Goal: Task Accomplishment & Management: Use online tool/utility

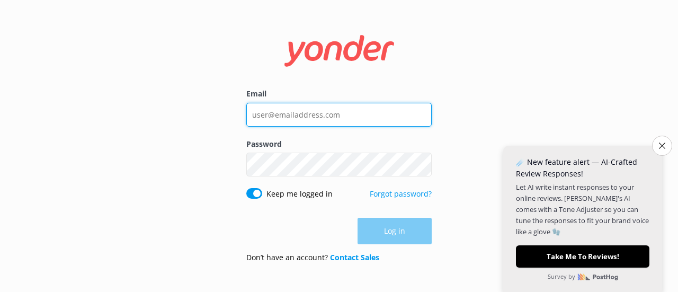
type input "[PERSON_NAME][EMAIL_ADDRESS][DOMAIN_NAME]"
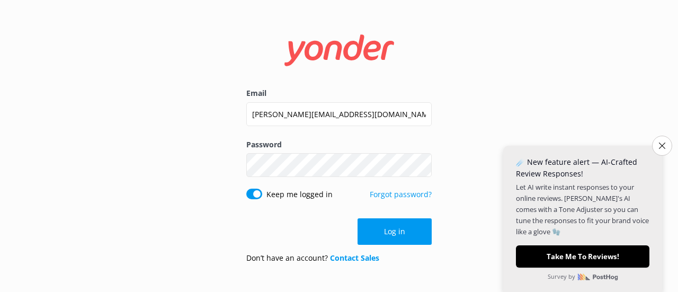
click at [597, 208] on p "Let AI write instant responses to your online reviews. [PERSON_NAME]'s AI comes…" at bounding box center [582, 207] width 133 height 57
click at [659, 146] on icon "Close survey" at bounding box center [662, 145] width 6 height 6
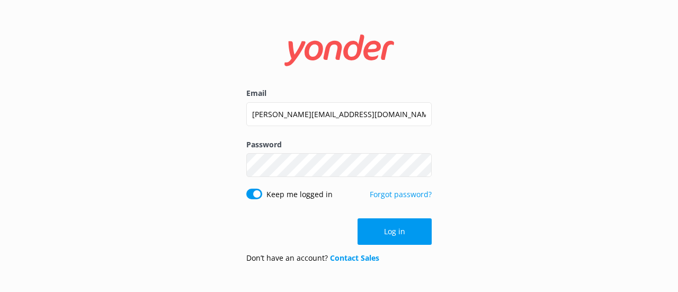
click at [409, 224] on button "Log in" at bounding box center [394, 231] width 74 height 26
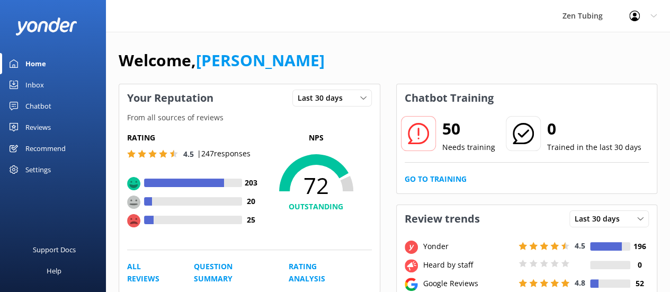
click at [38, 105] on div "Chatbot" at bounding box center [38, 105] width 26 height 21
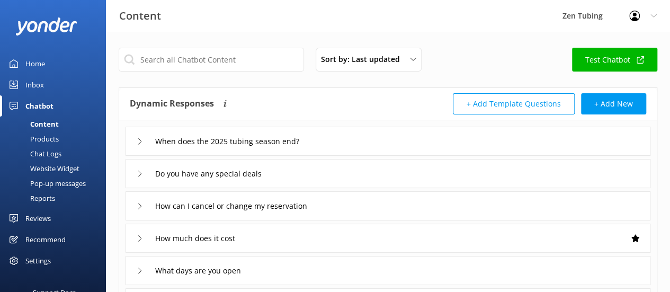
click at [52, 182] on div "Pop-up messages" at bounding box center [45, 183] width 79 height 15
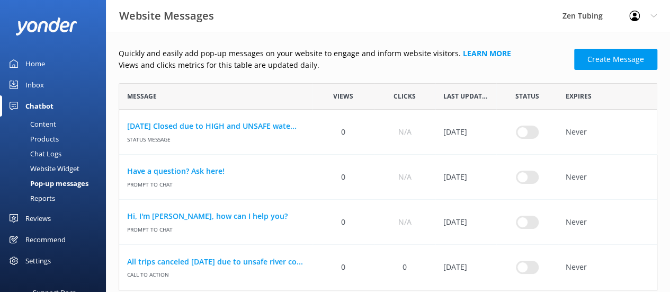
scroll to position [19, 0]
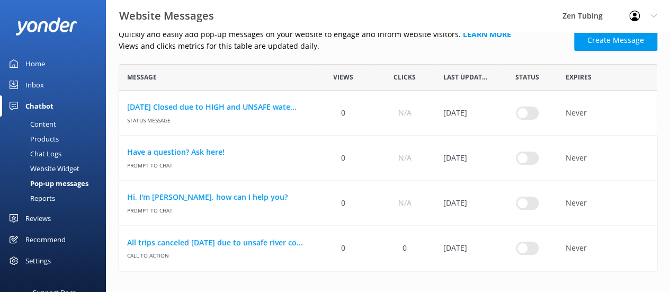
click at [156, 242] on link "All trips canceled [DATE] due to unsafe river co..." at bounding box center [215, 243] width 177 height 12
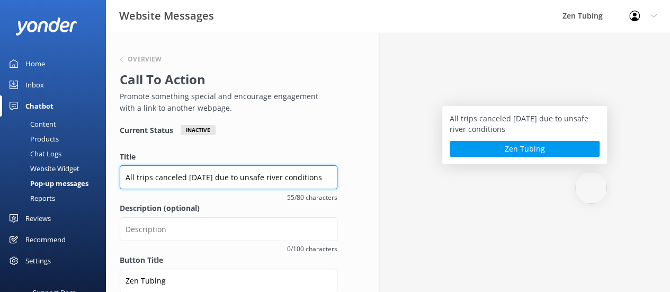
click at [320, 174] on input "All trips canceled [DATE] due to unsafe river conditions" at bounding box center [229, 177] width 218 height 24
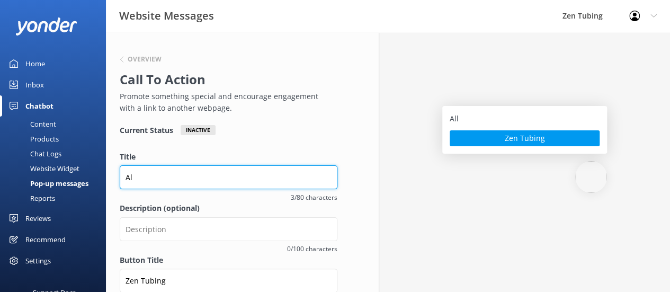
type input "A"
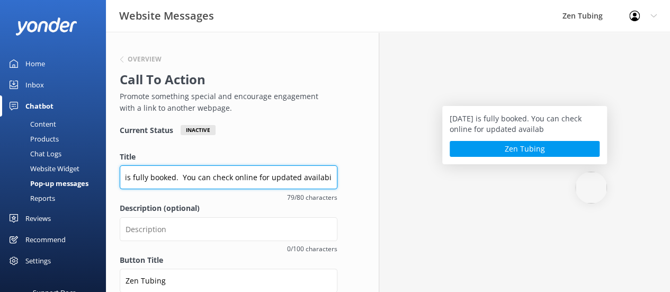
scroll to position [0, 69]
click at [237, 176] on input "[DATE] is fully booked. You can check online for updated availabi" at bounding box center [229, 177] width 218 height 24
click at [334, 177] on input "[DATE] is fully booked. Check online for updated availabi" at bounding box center [229, 177] width 218 height 24
click at [326, 177] on input "[DATE] is fully booked. Check online for updated availabi" at bounding box center [229, 177] width 218 height 24
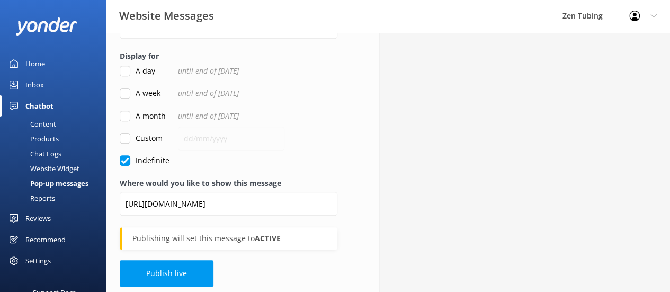
scroll to position [310, 0]
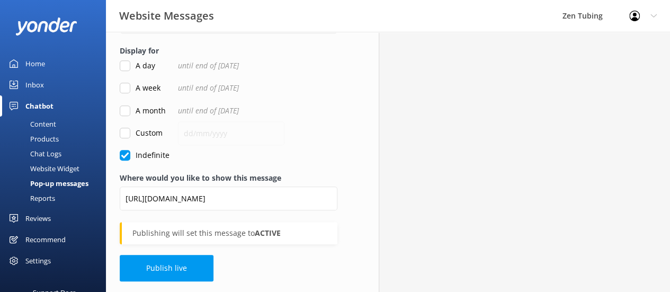
type input "[DATE] is fully booked. Check online for updated availability."
click at [159, 275] on button "Publish live" at bounding box center [167, 268] width 94 height 26
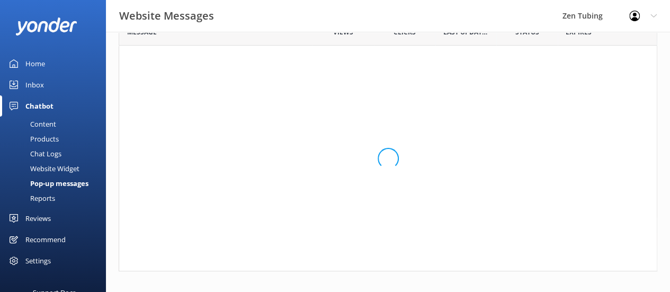
scroll to position [8, 8]
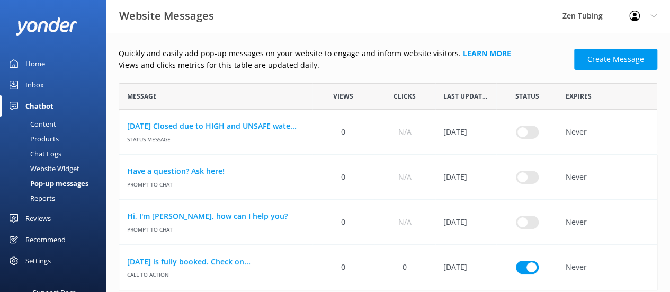
click at [219, 260] on link "[DATE] is fully booked. Check on..." at bounding box center [215, 262] width 177 height 12
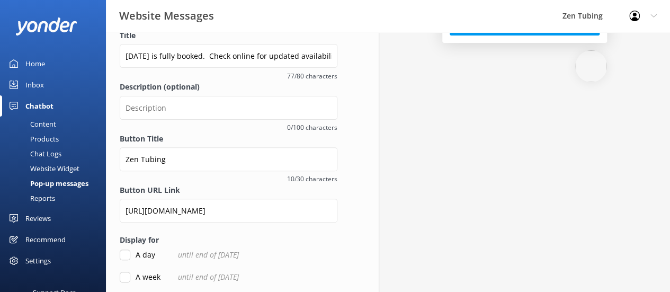
scroll to position [122, 0]
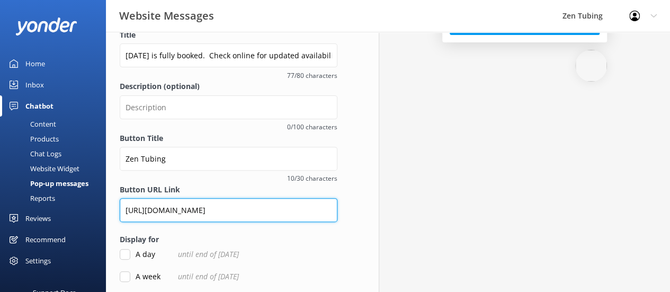
click at [334, 210] on input "[URL][DOMAIN_NAME]" at bounding box center [229, 210] width 218 height 24
click at [330, 210] on input "[URL][DOMAIN_NAME]" at bounding box center [229, 210] width 218 height 24
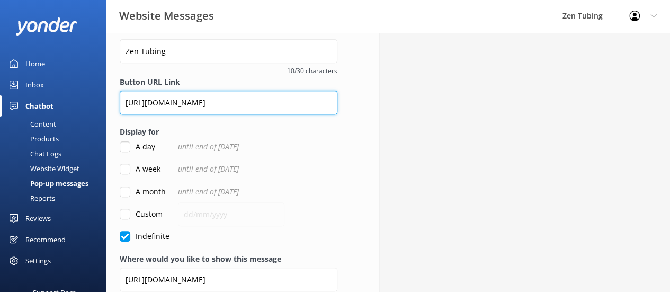
scroll to position [277, 0]
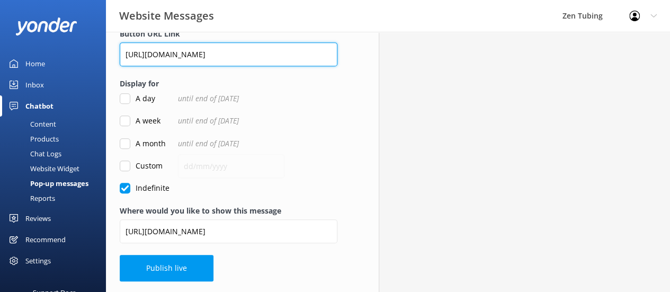
type input "[URL][DOMAIN_NAME]"
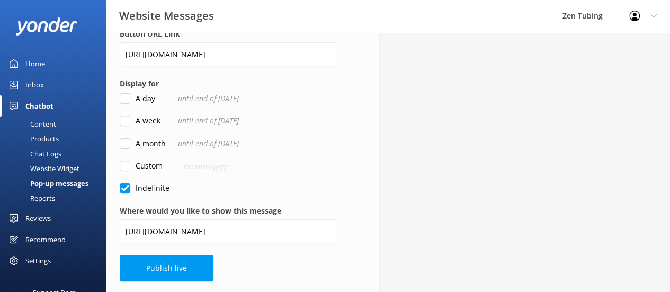
click at [138, 273] on button "Publish live" at bounding box center [167, 268] width 94 height 26
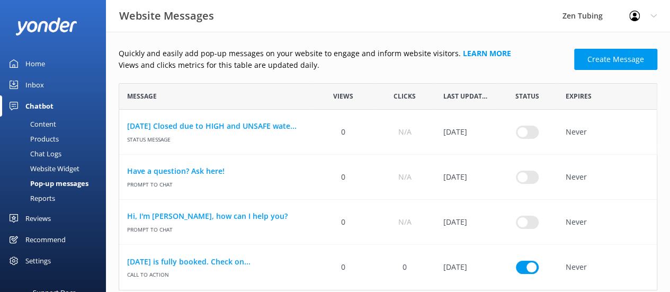
scroll to position [19, 0]
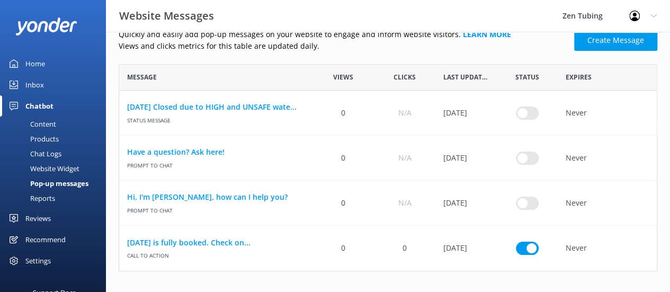
click at [628, 249] on use "row" at bounding box center [626, 248] width 8 height 8
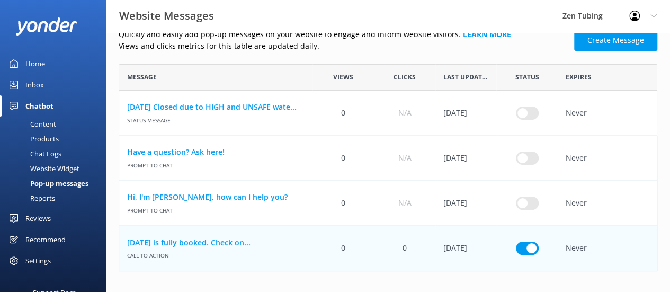
click at [211, 241] on link "[DATE] is fully booked. Check on..." at bounding box center [215, 243] width 177 height 12
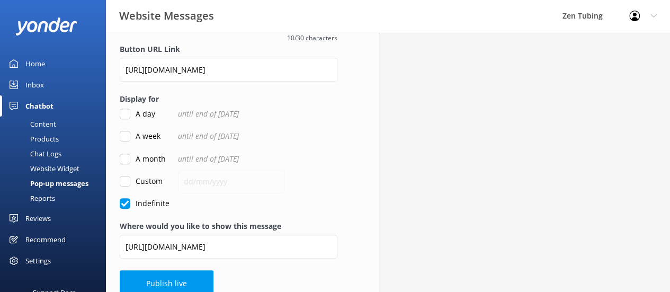
scroll to position [263, 0]
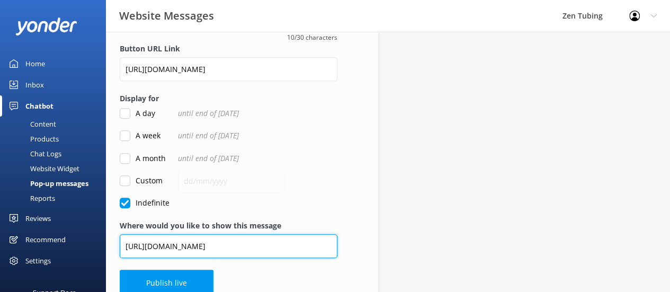
drag, startPoint x: 209, startPoint y: 245, endPoint x: 120, endPoint y: 249, distance: 89.6
click at [120, 249] on input "[URL][DOMAIN_NAME]" at bounding box center [229, 246] width 218 height 24
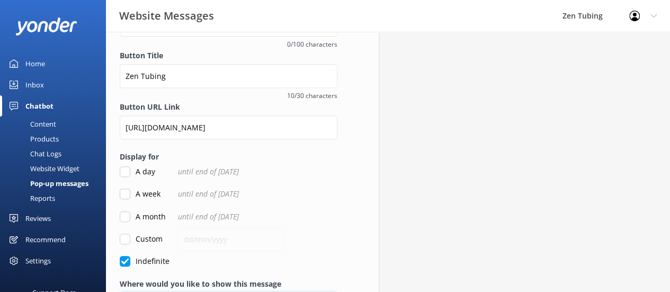
scroll to position [203, 0]
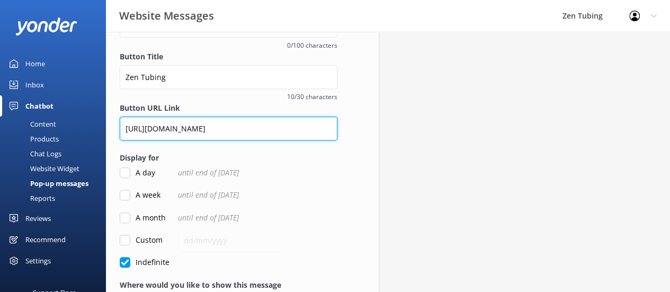
click at [252, 131] on input "[URL][DOMAIN_NAME]" at bounding box center [229, 128] width 218 height 24
type input "h"
paste input "[URL][DOMAIN_NAME]"
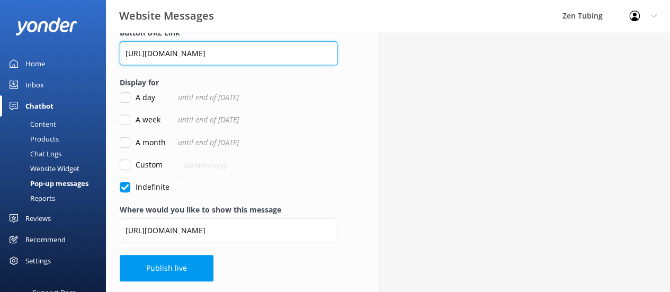
type input "[URL][DOMAIN_NAME]"
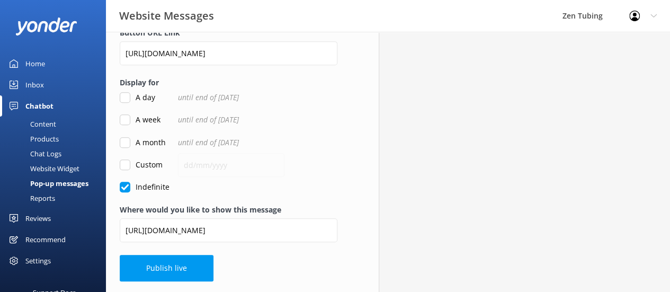
click at [149, 270] on button "Publish live" at bounding box center [167, 268] width 94 height 26
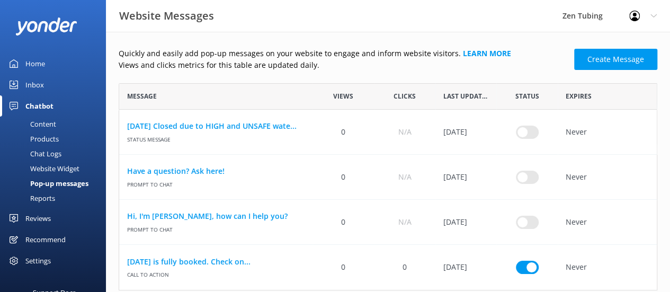
scroll to position [19, 0]
